Goal: Information Seeking & Learning: Find specific fact

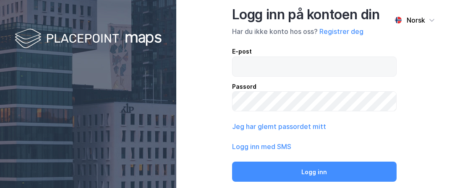
click at [257, 67] on input "email" at bounding box center [314, 66] width 164 height 19
type input "[EMAIL_ADDRESS][DOMAIN_NAME]"
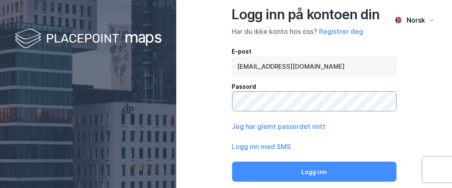
click at [232, 162] on button "Logg inn" at bounding box center [314, 172] width 165 height 20
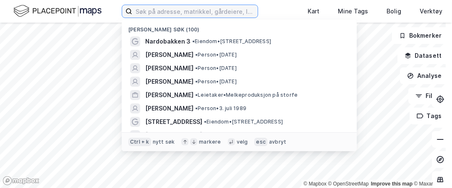
click at [165, 13] on input at bounding box center [194, 11] width 125 height 13
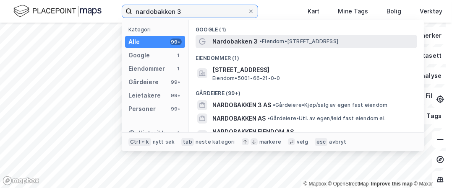
type input "nardobakken 3"
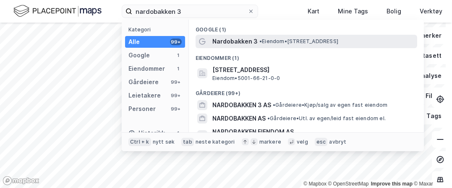
click at [229, 41] on span "Nardobakken 3" at bounding box center [234, 42] width 45 height 10
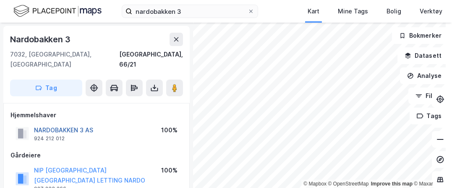
click at [0, 0] on button "NARDOBAKKEN 3 AS" at bounding box center [0, 0] width 0 height 0
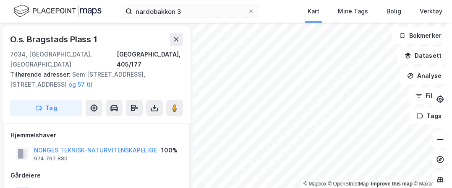
click at [343, 188] on html "nardobakken 3 Kart Mine Tags Bolig Verktøy [PERSON_NAME] © Mapbox © OpenStreetM…" at bounding box center [226, 94] width 452 height 188
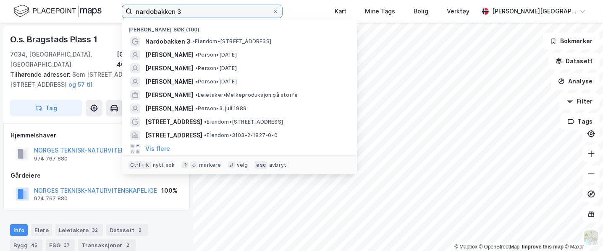
click at [157, 16] on input "nardobakken 3" at bounding box center [202, 11] width 140 height 13
click at [89, 123] on div "Hjemmelshaver NORGES TEKNISK-NATURVITENSKAPELIGE 974 767 880 100% Gårdeiere NOR…" at bounding box center [96, 167] width 186 height 88
click at [213, 5] on input "nardobakken 3" at bounding box center [202, 11] width 140 height 13
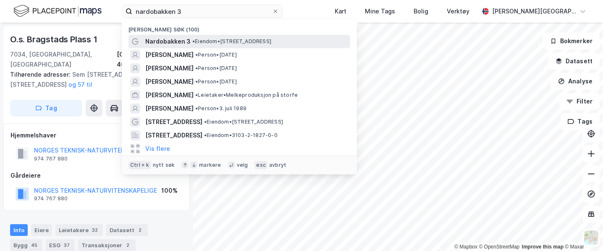
click at [183, 39] on span "Nardobakken 3" at bounding box center [167, 42] width 45 height 10
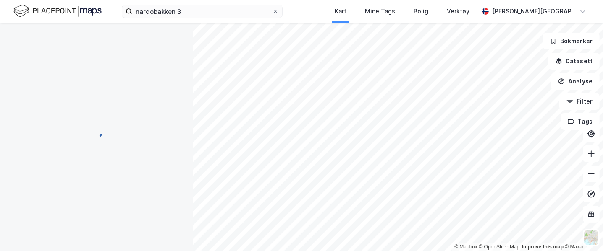
scroll to position [10, 0]
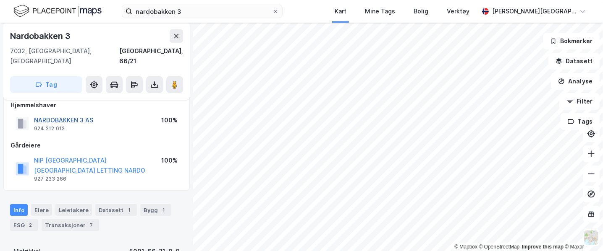
click at [0, 0] on button "NARDOBAKKEN 3 AS" at bounding box center [0, 0] width 0 height 0
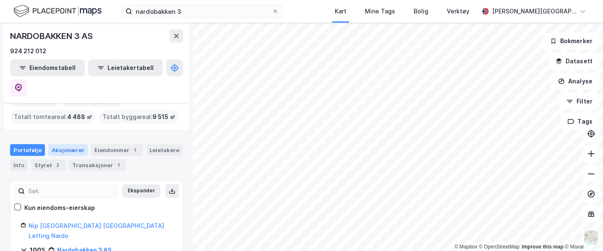
click at [67, 144] on div "Aksjonærer" at bounding box center [67, 150] width 39 height 12
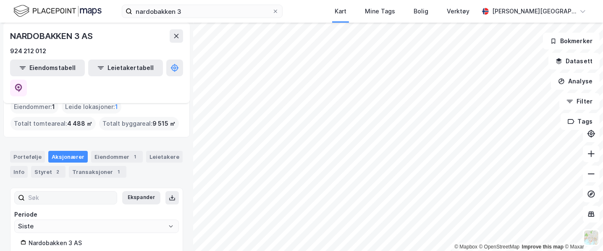
scroll to position [76, 0]
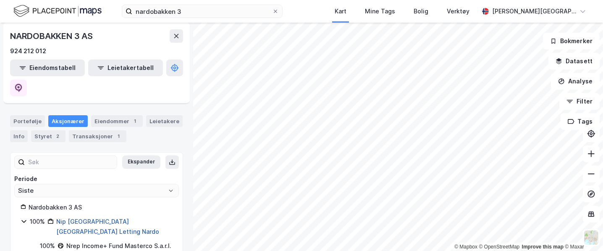
click at [133, 188] on link "Nip [GEOGRAPHIC_DATA] [GEOGRAPHIC_DATA] Letting Nardo" at bounding box center [107, 226] width 103 height 17
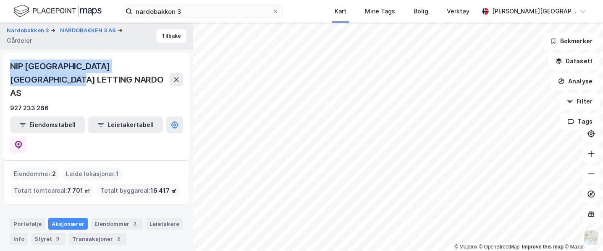
drag, startPoint x: 60, startPoint y: 79, endPoint x: 8, endPoint y: 67, distance: 53.1
click at [8, 67] on div "NIP [GEOGRAPHIC_DATA] [GEOGRAPHIC_DATA] LETTING NARDO AS 927 233 266 Eiendomsta…" at bounding box center [96, 106] width 186 height 107
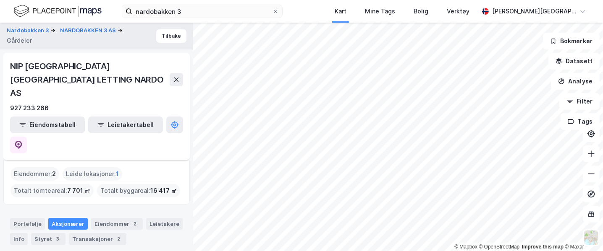
drag, startPoint x: 8, startPoint y: 67, endPoint x: 184, endPoint y: 106, distance: 180.2
click at [184, 106] on div "NIP [GEOGRAPHIC_DATA] [GEOGRAPHIC_DATA] LETTING NARDO AS 927 233 266 Eiendomsta…" at bounding box center [96, 106] width 186 height 107
click at [22, 141] on icon at bounding box center [18, 145] width 7 height 8
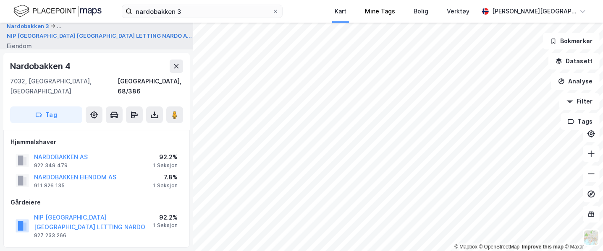
scroll to position [10, 0]
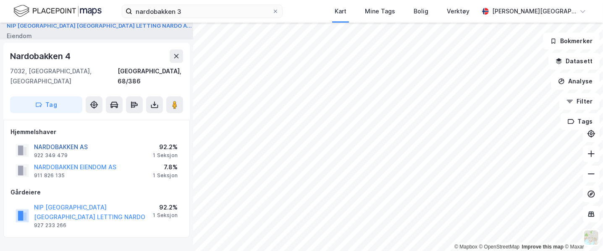
click at [0, 0] on button "NARDOBAKKEN AS" at bounding box center [0, 0] width 0 height 0
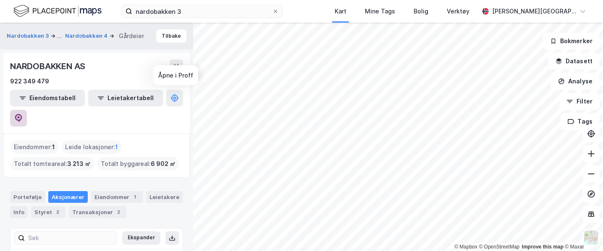
click at [27, 110] on button at bounding box center [18, 118] width 17 height 17
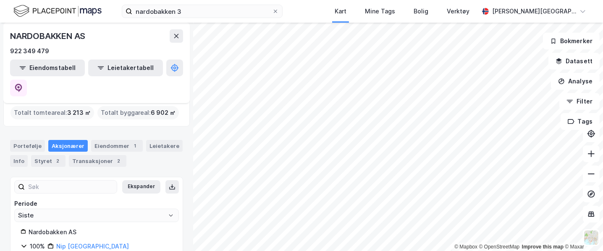
scroll to position [76, 0]
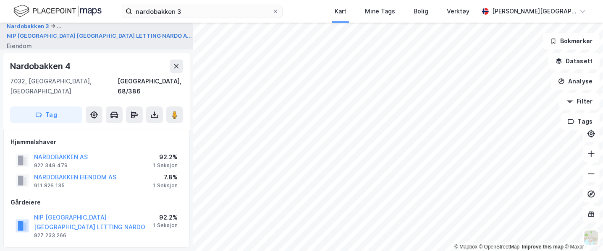
scroll to position [10, 0]
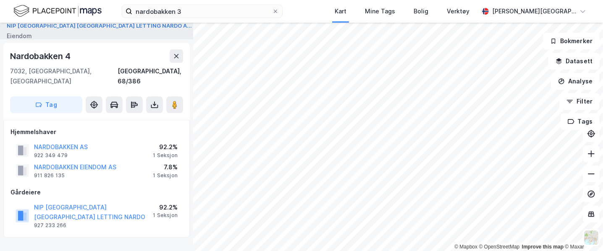
click at [95, 188] on div "NIP [GEOGRAPHIC_DATA] [GEOGRAPHIC_DATA] LETTING NARDO" at bounding box center [93, 213] width 119 height 20
click at [0, 0] on button "NIP [GEOGRAPHIC_DATA] [GEOGRAPHIC_DATA] LETTING NARDO" at bounding box center [0, 0] width 0 height 0
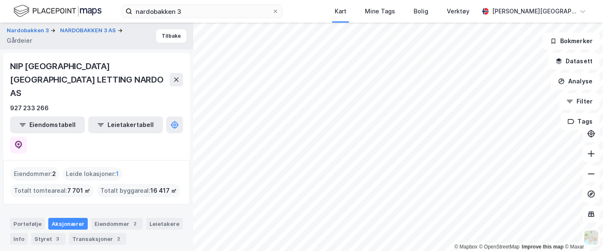
scroll to position [65, 0]
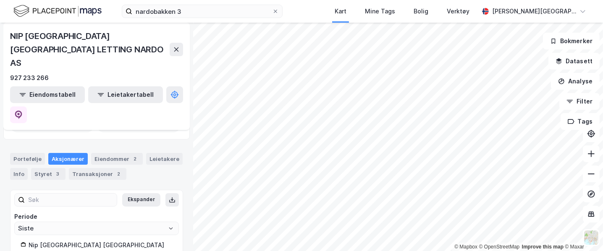
drag, startPoint x: 158, startPoint y: 224, endPoint x: 56, endPoint y: 227, distance: 101.6
copy div "Nrep Income+ Fund Masterco S.a.r.l."
click at [452, 14] on div "[PERSON_NAME][GEOGRAPHIC_DATA]" at bounding box center [534, 11] width 84 height 10
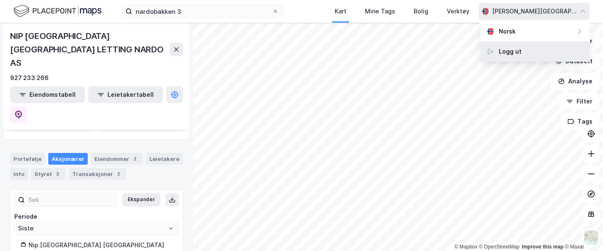
click at [452, 50] on div "Logg ut" at bounding box center [510, 52] width 23 height 10
